Goal: Information Seeking & Learning: Understand process/instructions

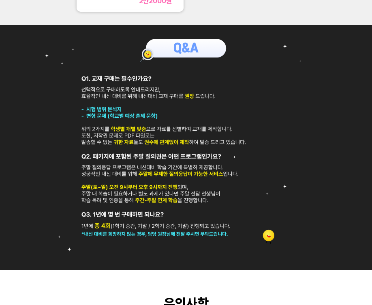
scroll to position [234, 0]
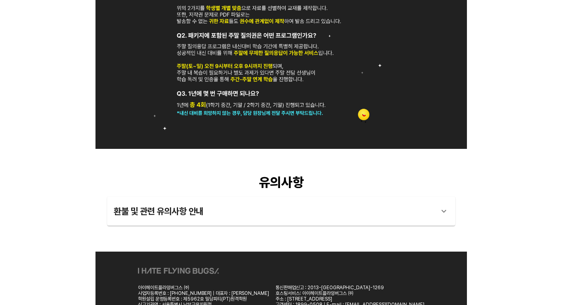
scroll to position [493, 0]
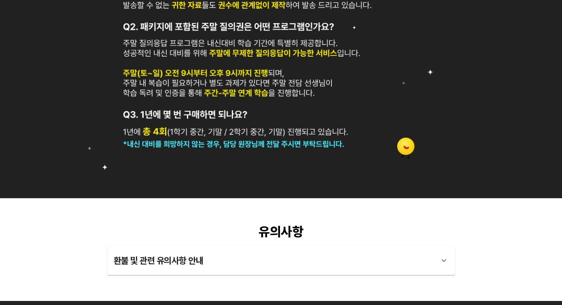
scroll to position [653, 0]
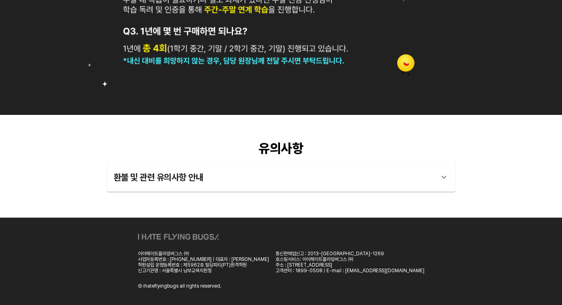
click at [217, 172] on div "환불 및 관련 유의사항 안내" at bounding box center [274, 177] width 321 height 19
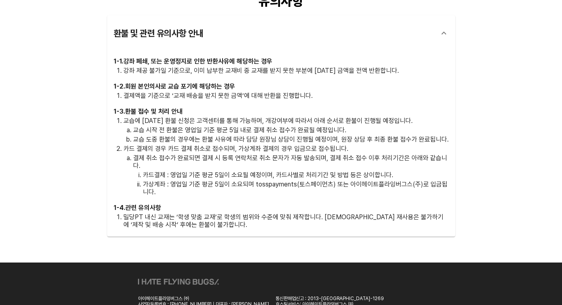
scroll to position [772, 0]
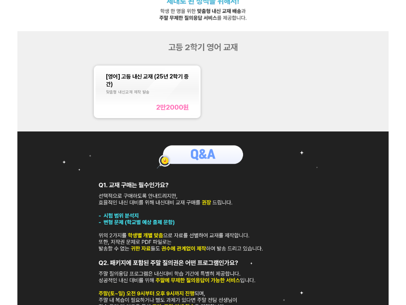
scroll to position [152, 0]
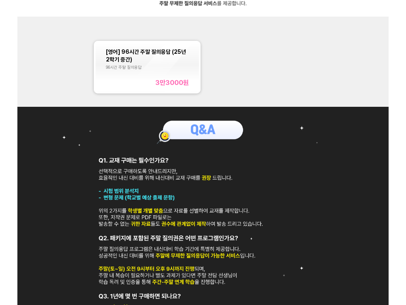
scroll to position [147, 0]
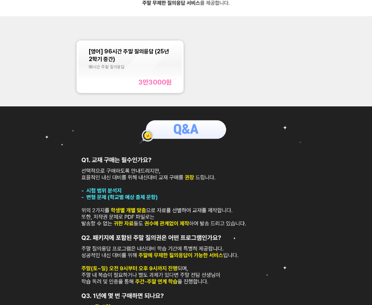
click at [283, 77] on div "[영어] 96시간 주말 질의응답 (25년 2학기 중간) 96시간 주말 질의응답 3만3000 원" at bounding box center [185, 66] width 223 height 57
